Goal: Transaction & Acquisition: Subscribe to service/newsletter

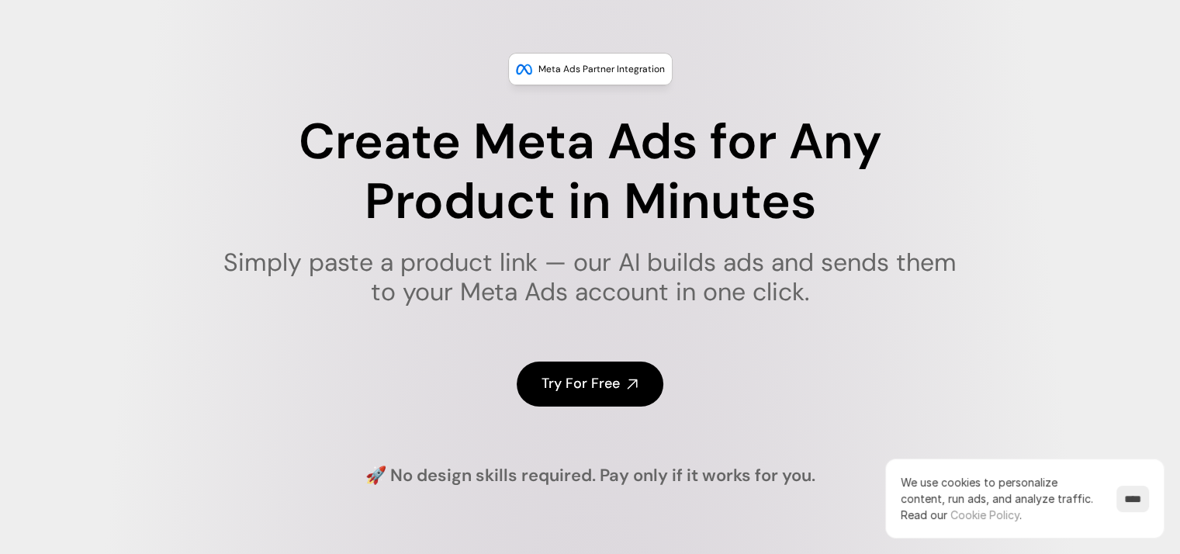
scroll to position [78, 0]
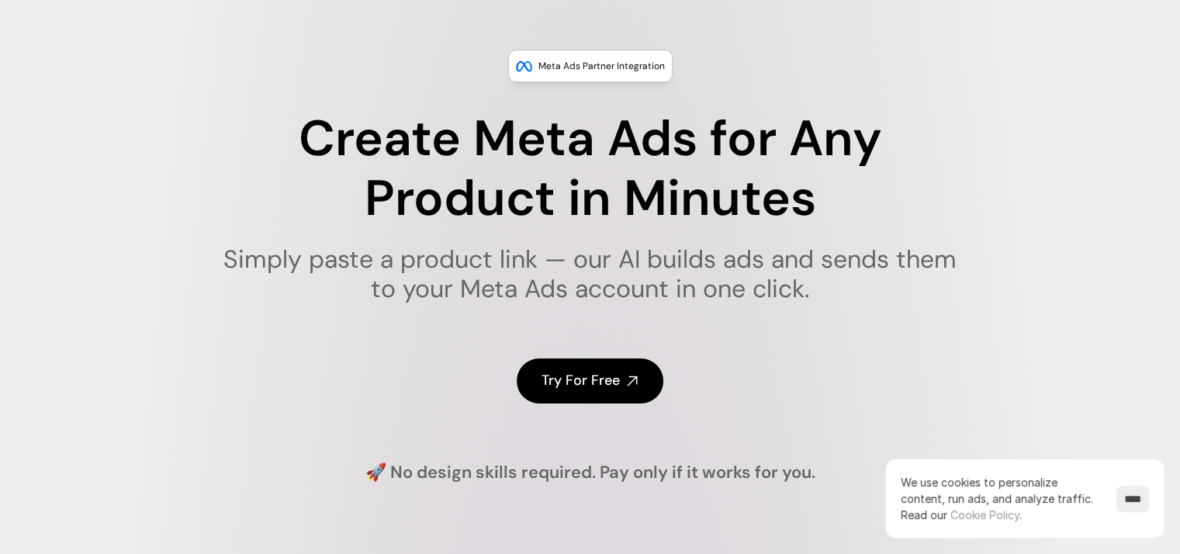
click at [1137, 489] on input "****" at bounding box center [1132, 498] width 33 height 26
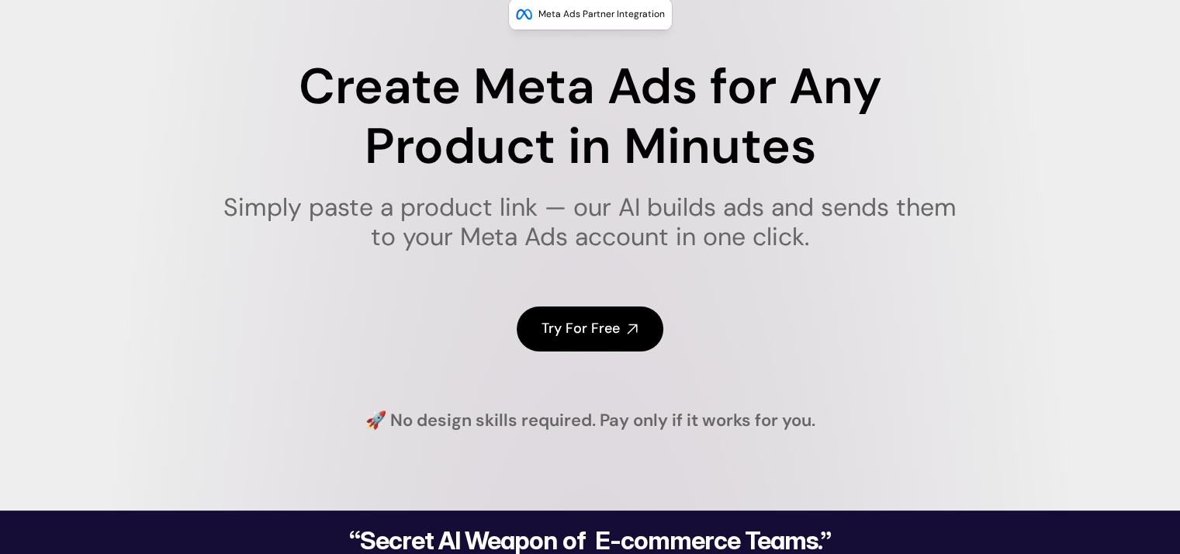
scroll to position [133, 0]
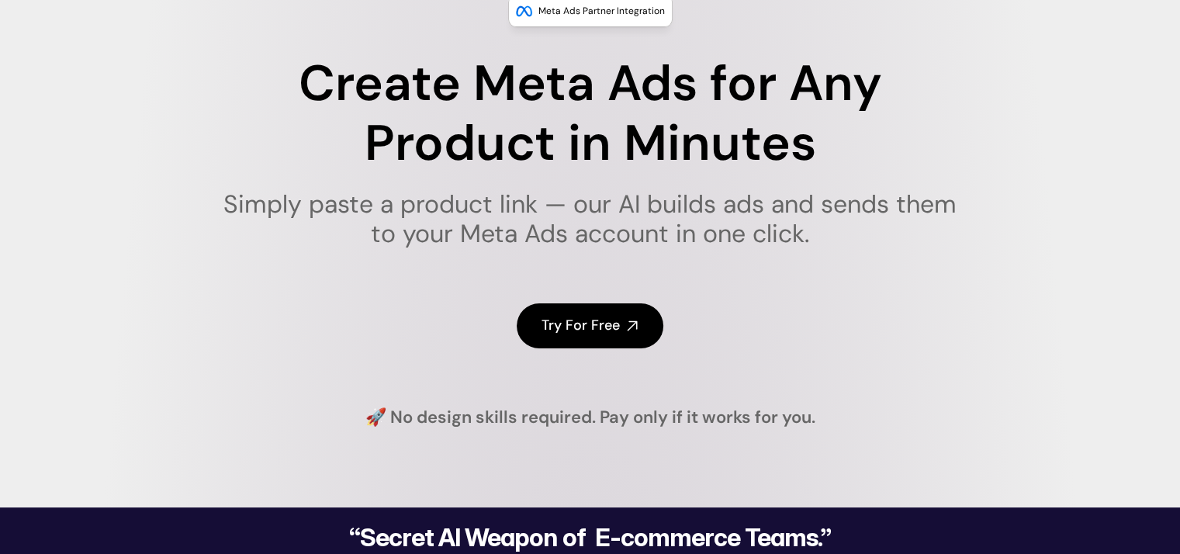
click at [610, 325] on h4 "Try For Free" at bounding box center [580, 325] width 78 height 19
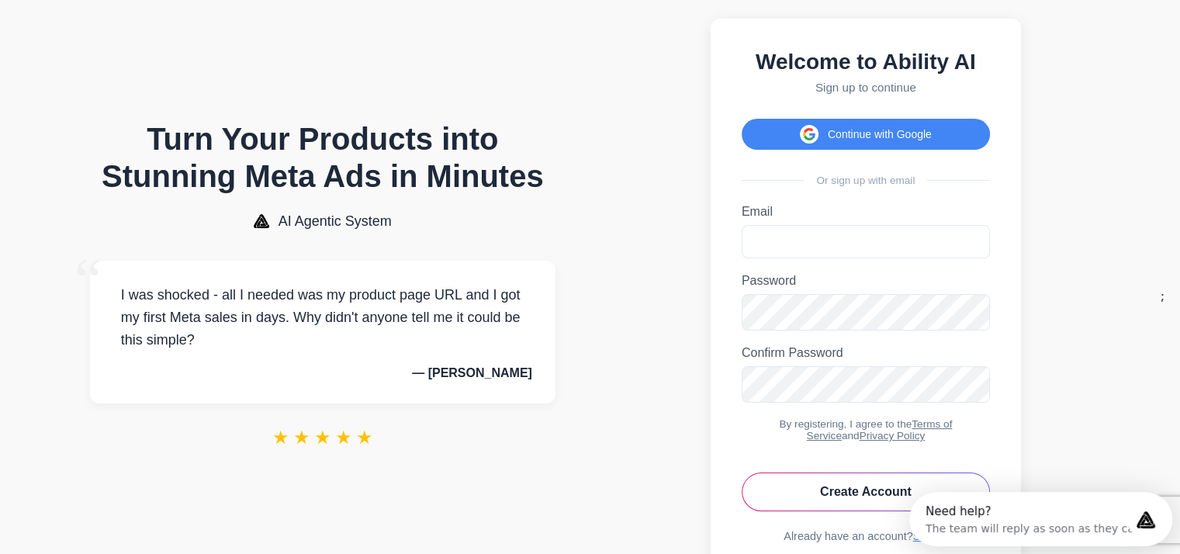
scroll to position [19, 0]
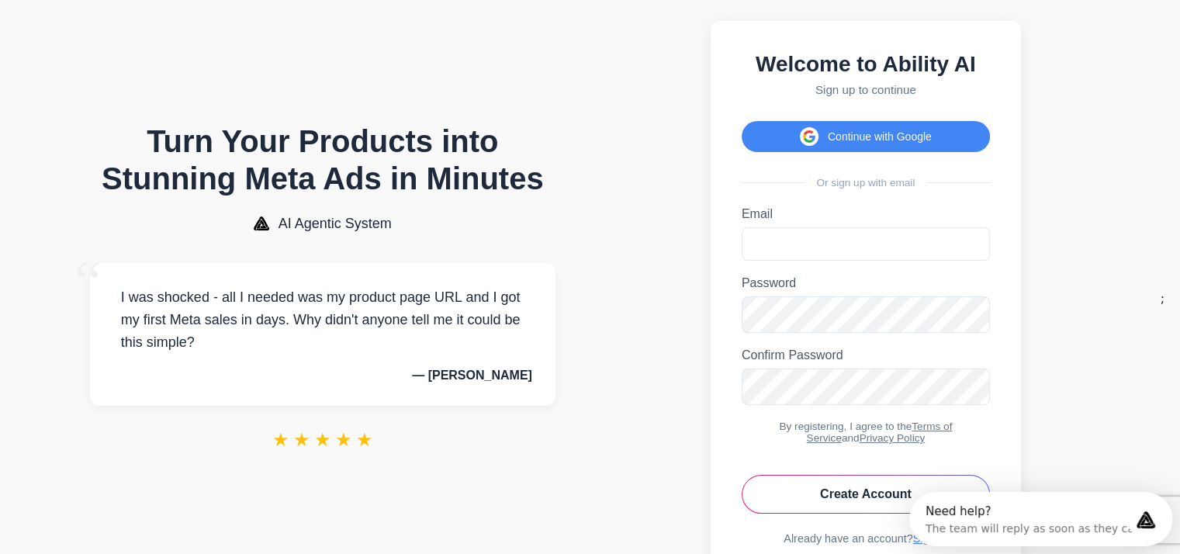
click at [887, 216] on label "Email" at bounding box center [865, 214] width 248 height 14
click at [887, 227] on input "Email" at bounding box center [865, 243] width 248 height 33
type input "**********"
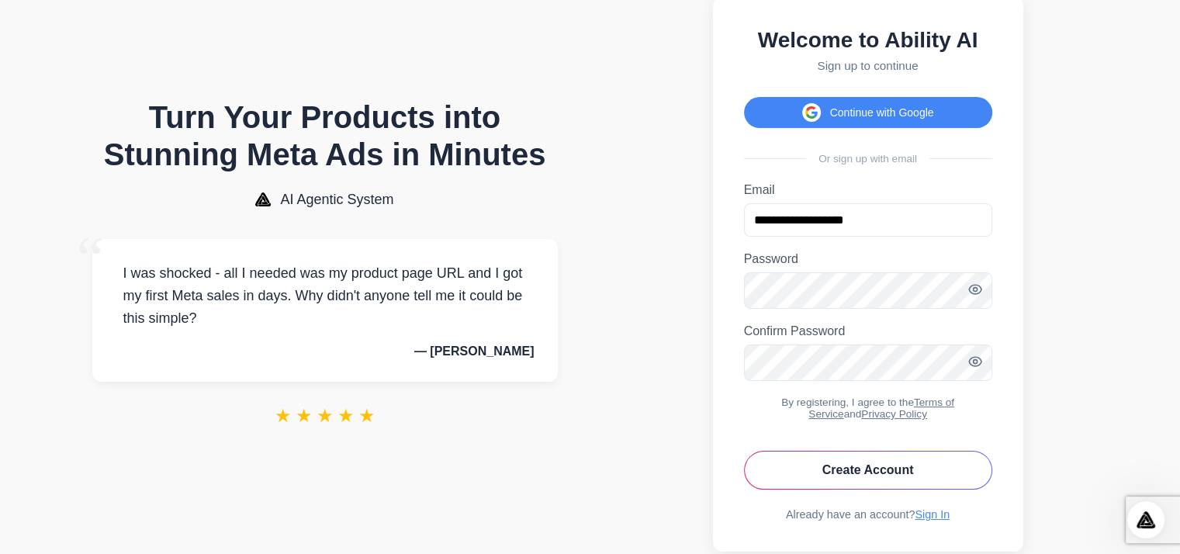
scroll to position [46, 0]
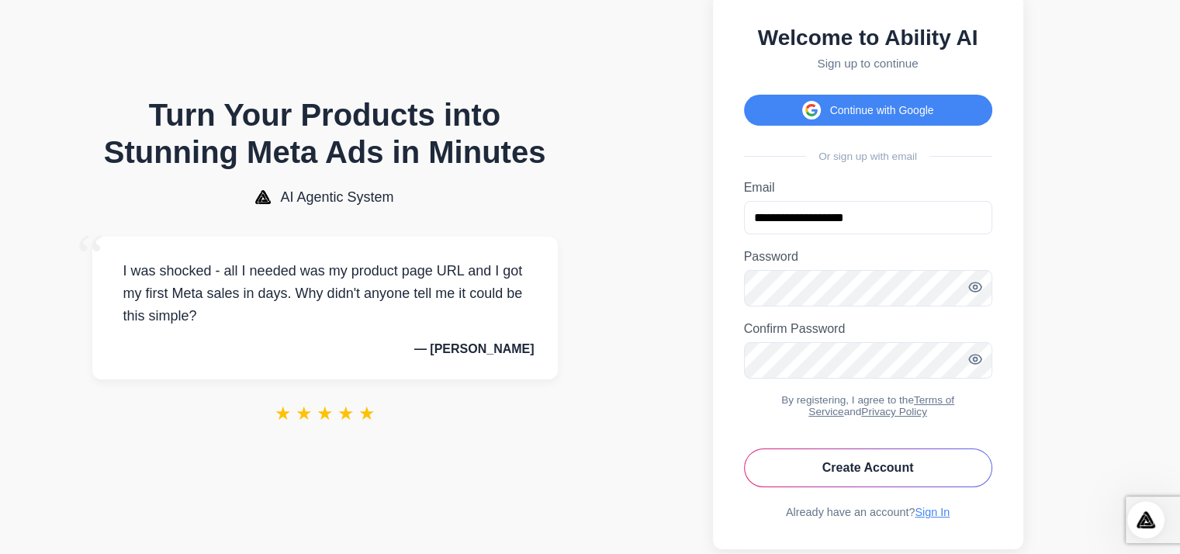
click at [904, 487] on button "Create Account" at bounding box center [868, 467] width 248 height 39
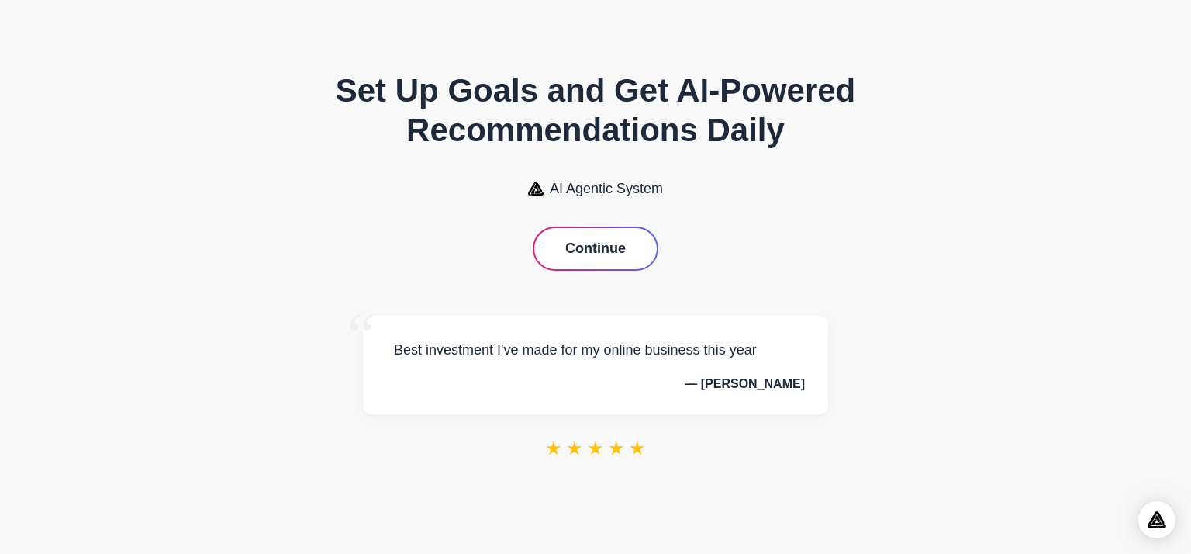
click at [602, 261] on button "Continue" at bounding box center [595, 248] width 123 height 41
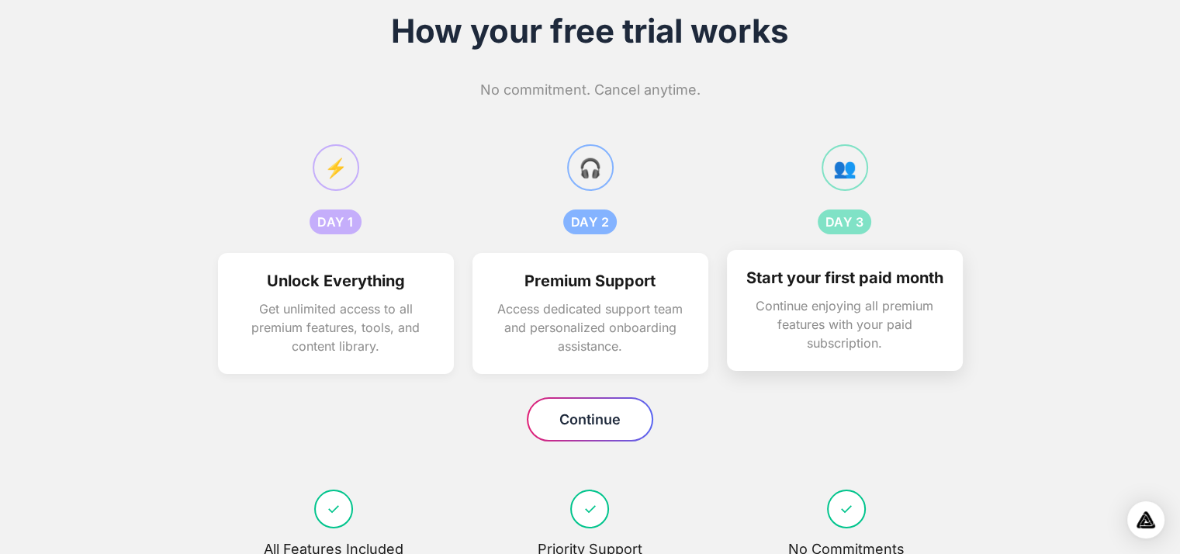
scroll to position [57, 0]
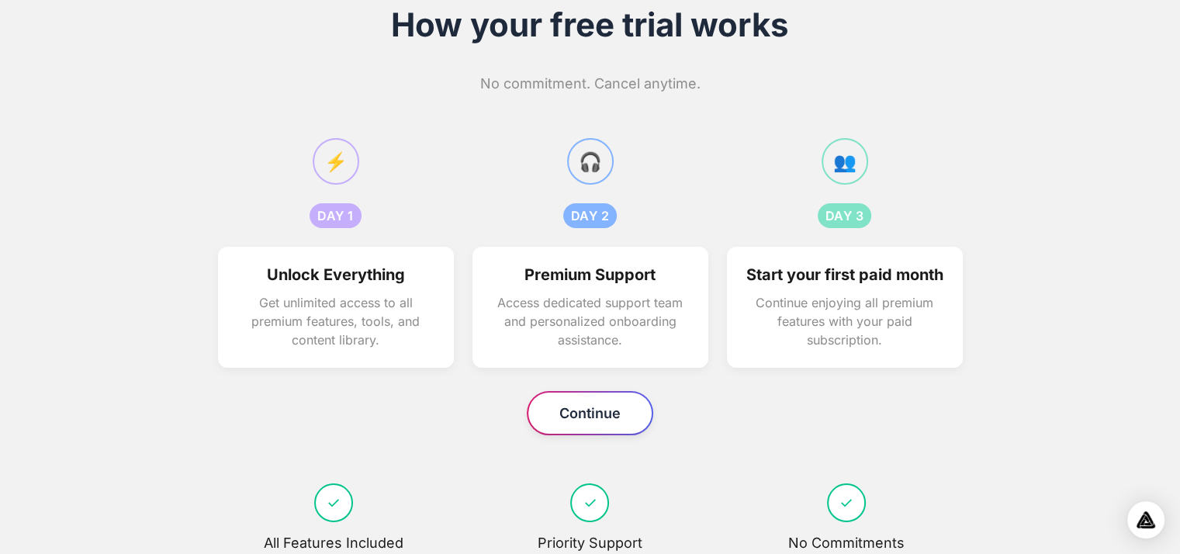
click at [599, 434] on button "Continue" at bounding box center [589, 412] width 123 height 41
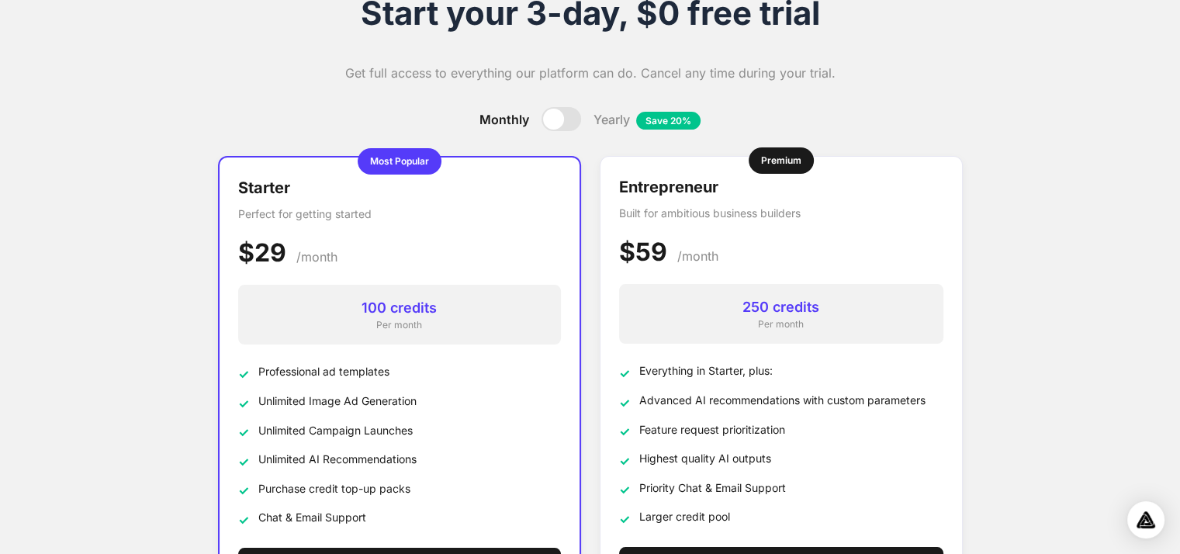
scroll to position [40, 0]
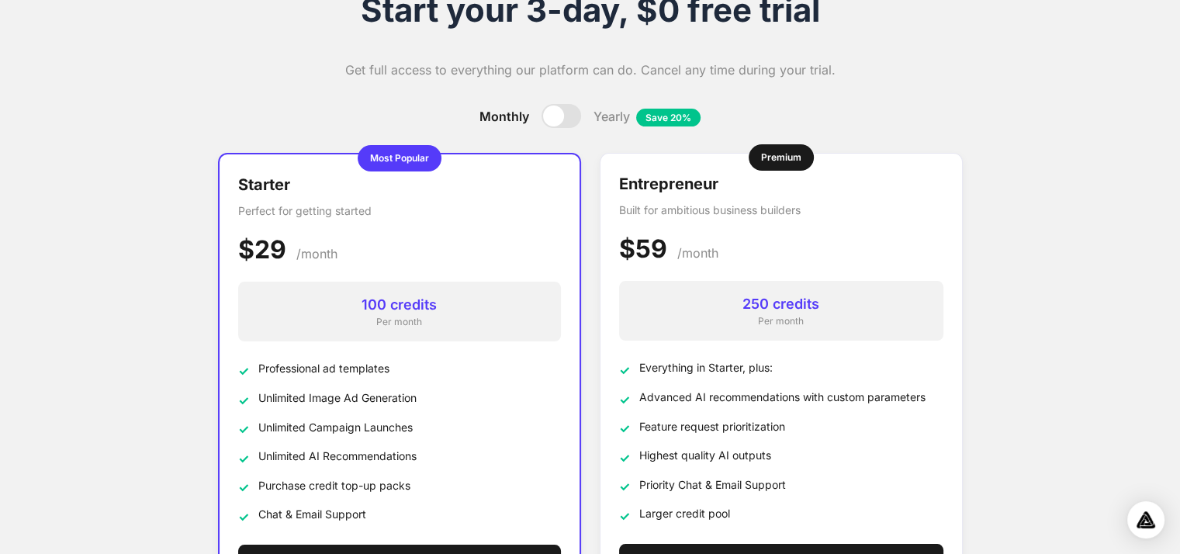
click at [543, 110] on div at bounding box center [553, 115] width 21 height 21
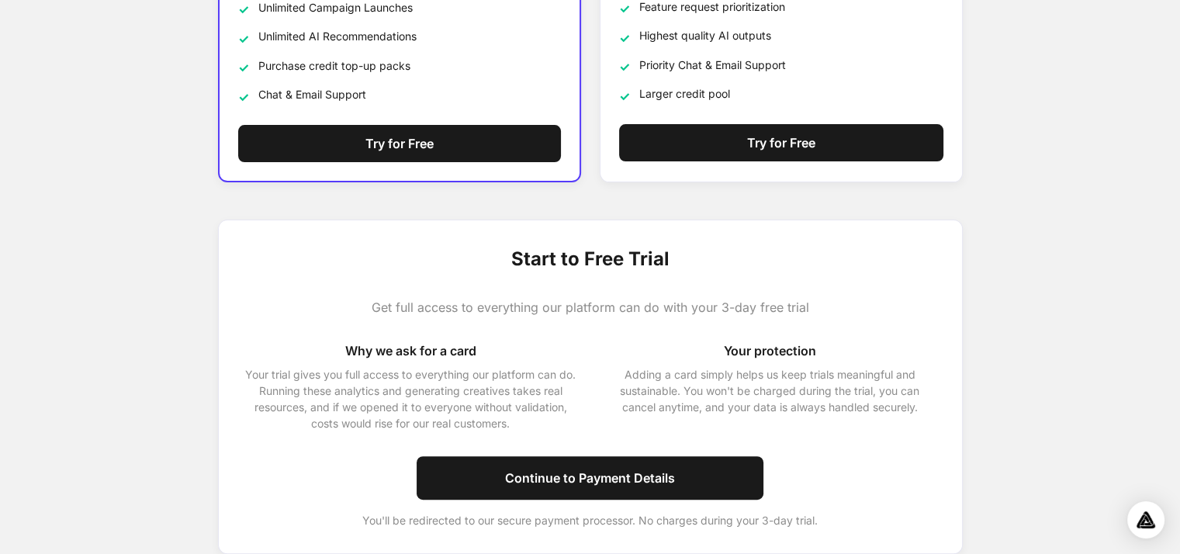
scroll to position [515, 0]
